Goal: Information Seeking & Learning: Check status

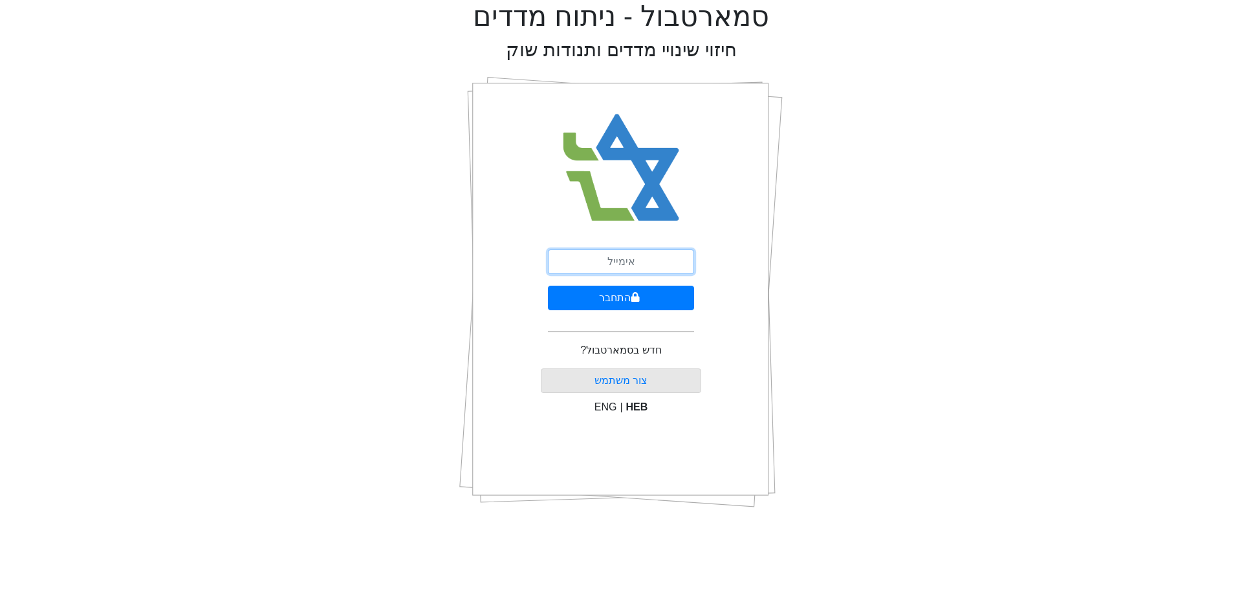
drag, startPoint x: 633, startPoint y: 254, endPoint x: 648, endPoint y: 274, distance: 25.5
click at [633, 254] on input "email" at bounding box center [621, 262] width 146 height 25
type input "[PERSON_NAME][EMAIL_ADDRESS][DOMAIN_NAME]"
click at [673, 313] on form "[PERSON_NAME][EMAIL_ADDRESS][DOMAIN_NAME] התחבר" at bounding box center [621, 296] width 146 height 93
click at [671, 305] on button "התחבר" at bounding box center [621, 298] width 146 height 25
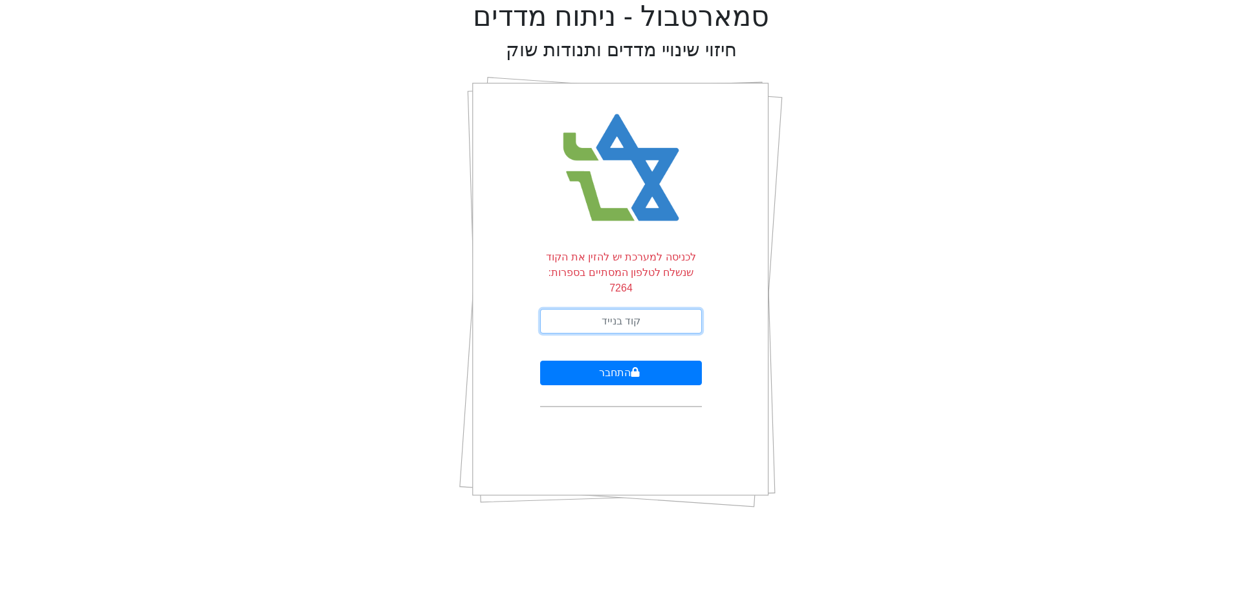
click at [666, 309] on input "text" at bounding box center [621, 321] width 162 height 25
type input "884321"
click at [540, 361] on button "התחבר" at bounding box center [621, 373] width 162 height 25
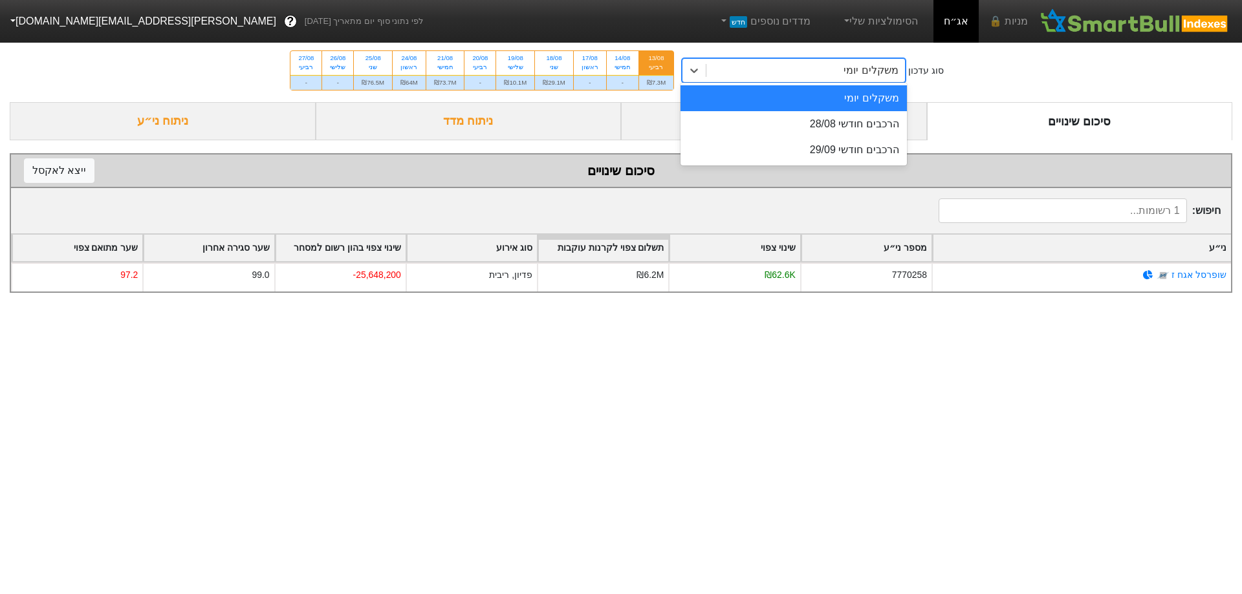
click at [882, 68] on div "משקלים יומי" at bounding box center [870, 71] width 54 height 16
click at [871, 125] on div "הרכבים חודשי 28/08" at bounding box center [793, 124] width 226 height 26
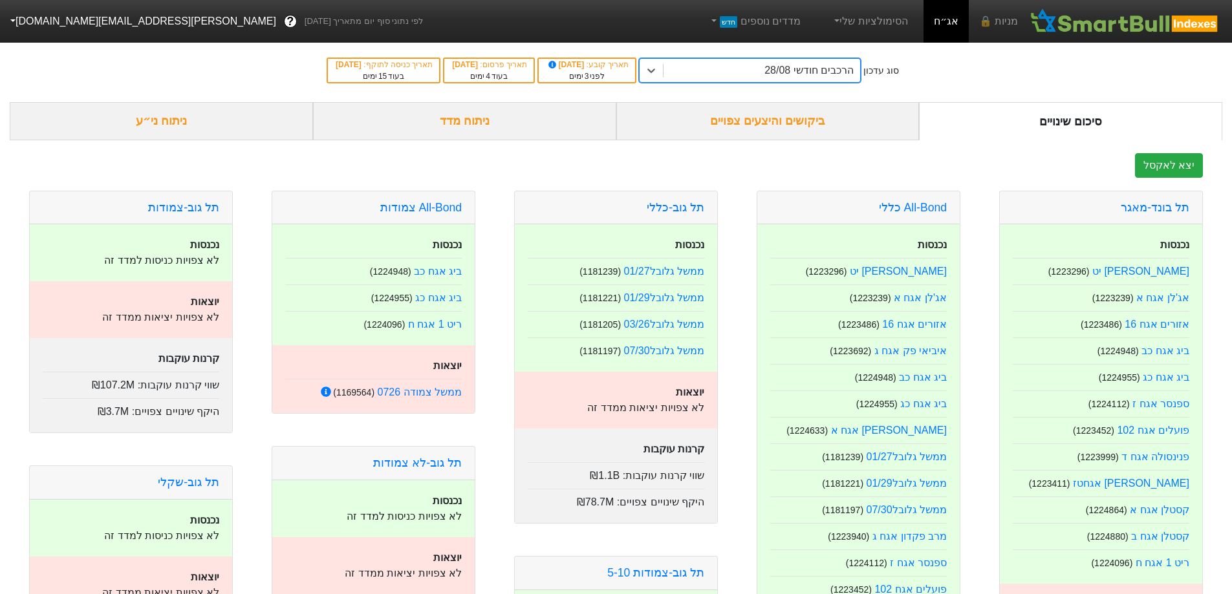
click at [856, 117] on div "ביקושים והיצעים צפויים" at bounding box center [767, 121] width 303 height 38
